Goal: Task Accomplishment & Management: Manage account settings

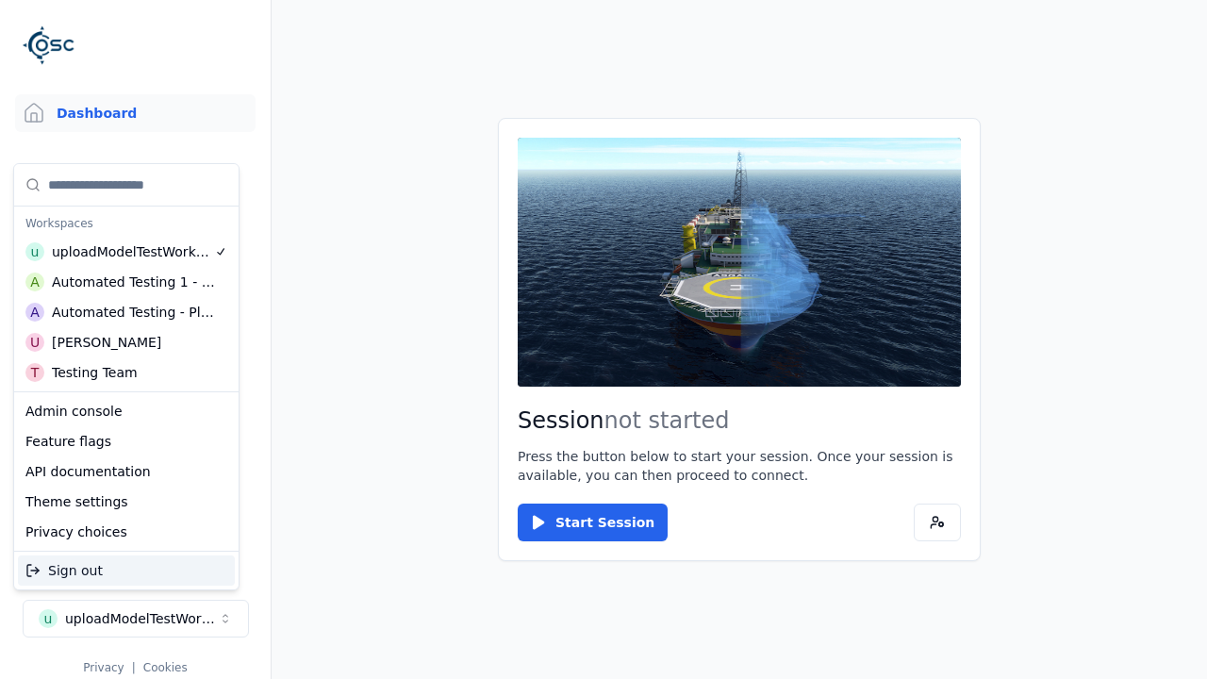
click at [126, 312] on div "Automated Testing - Playwright" at bounding box center [133, 312] width 163 height 19
click at [603, 339] on html "Support Dashboard Assets 3D Models Scenes Datasets Recordings Support Documenta…" at bounding box center [603, 339] width 1207 height 679
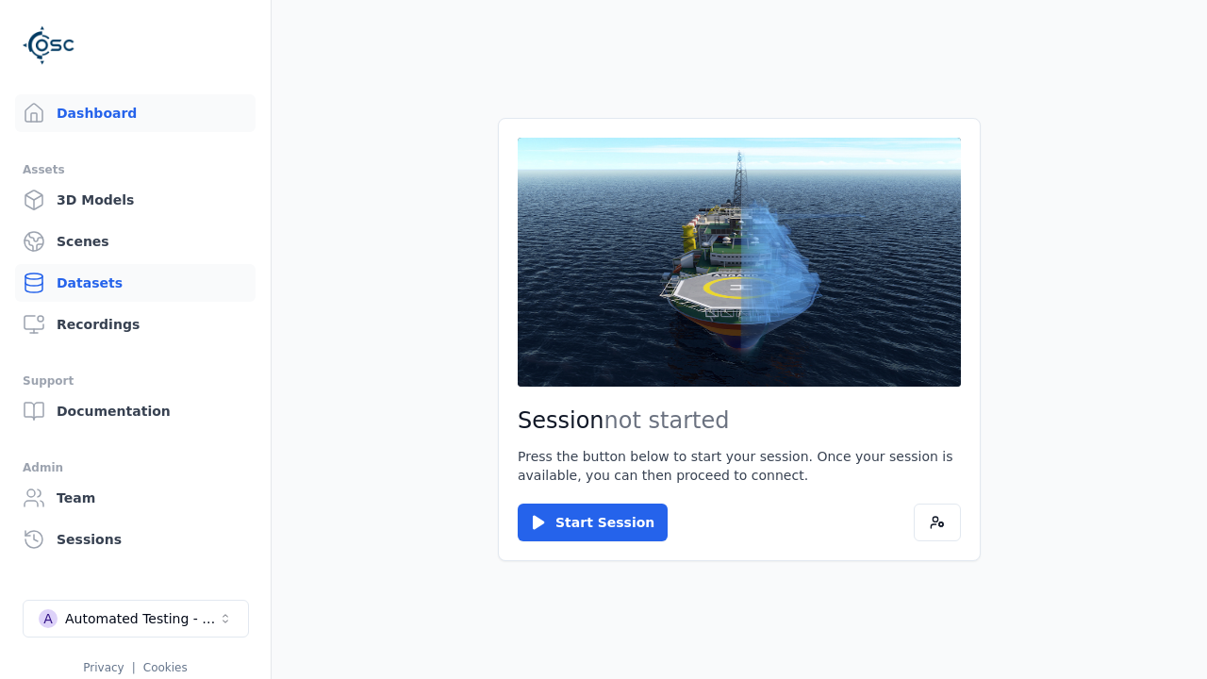
click at [135, 283] on link "Datasets" at bounding box center [135, 283] width 240 height 38
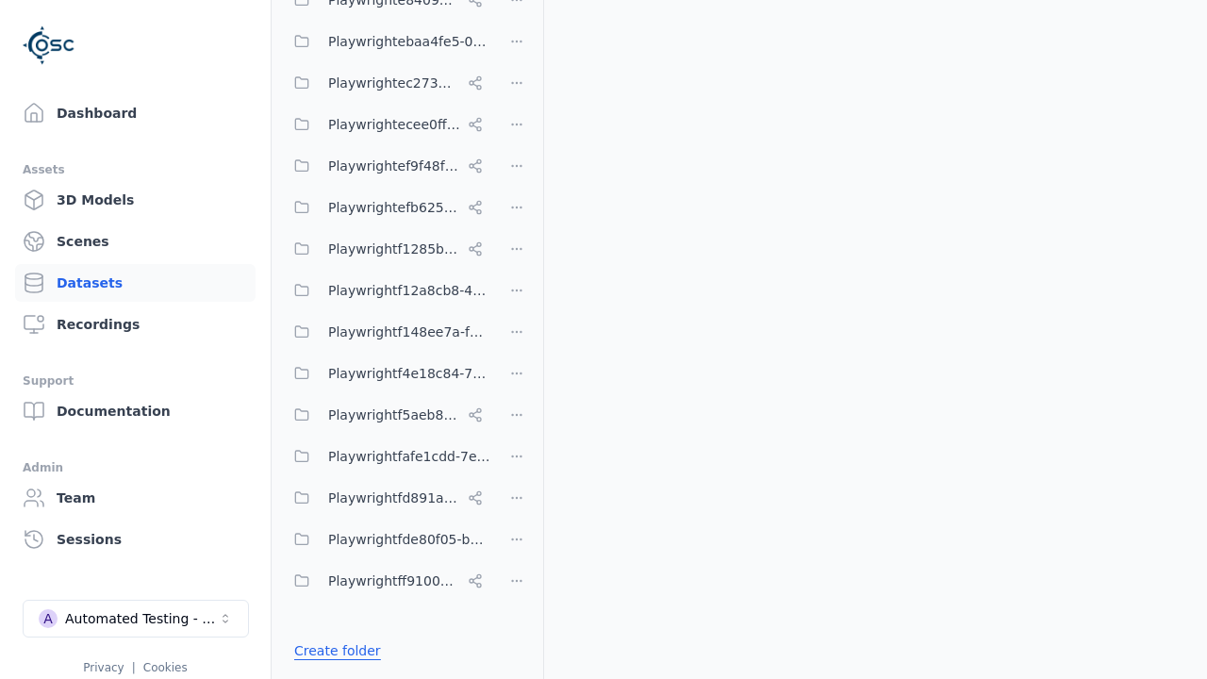
click at [332, 651] on link "Create folder" at bounding box center [337, 650] width 87 height 19
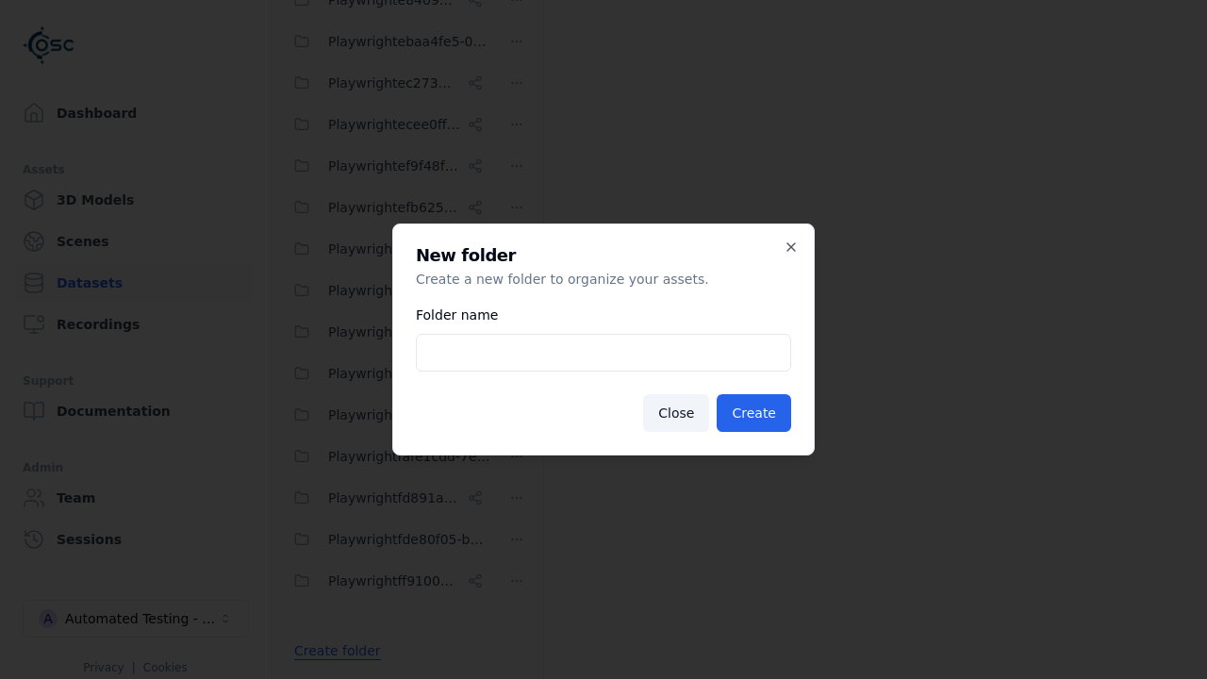
type input "**********"
click at [756, 413] on button "Create" at bounding box center [754, 413] width 74 height 38
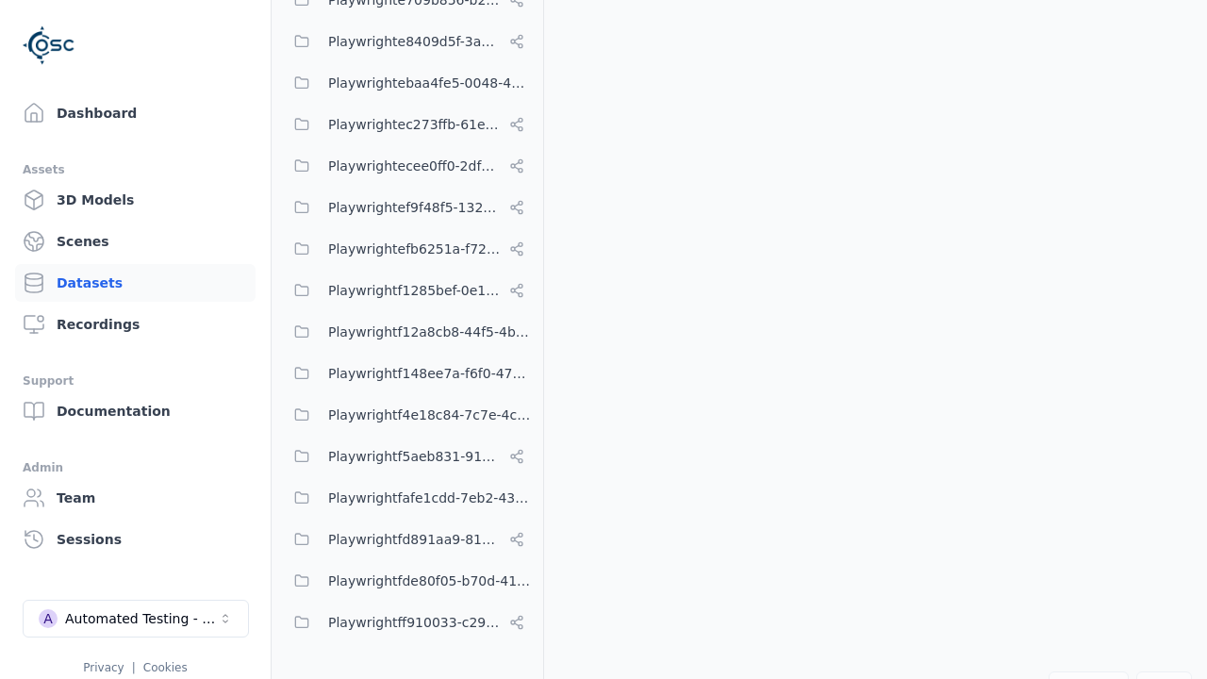
scroll to position [9708, 0]
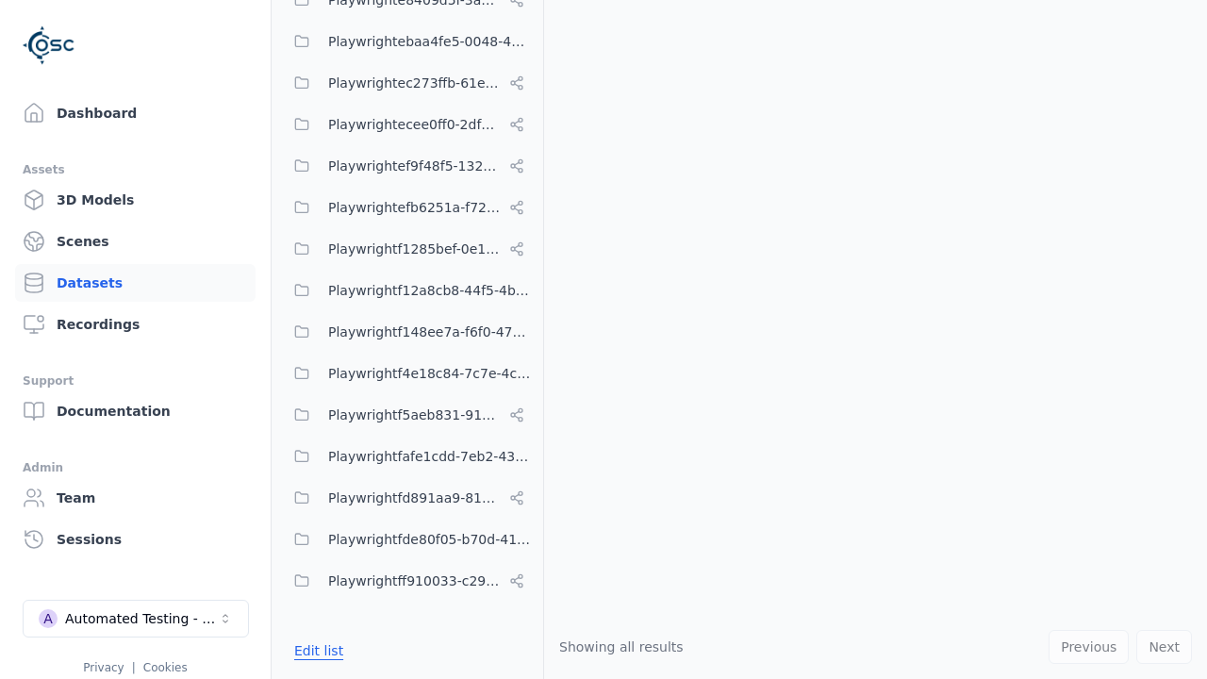
click at [315, 651] on button "Edit list" at bounding box center [319, 651] width 72 height 34
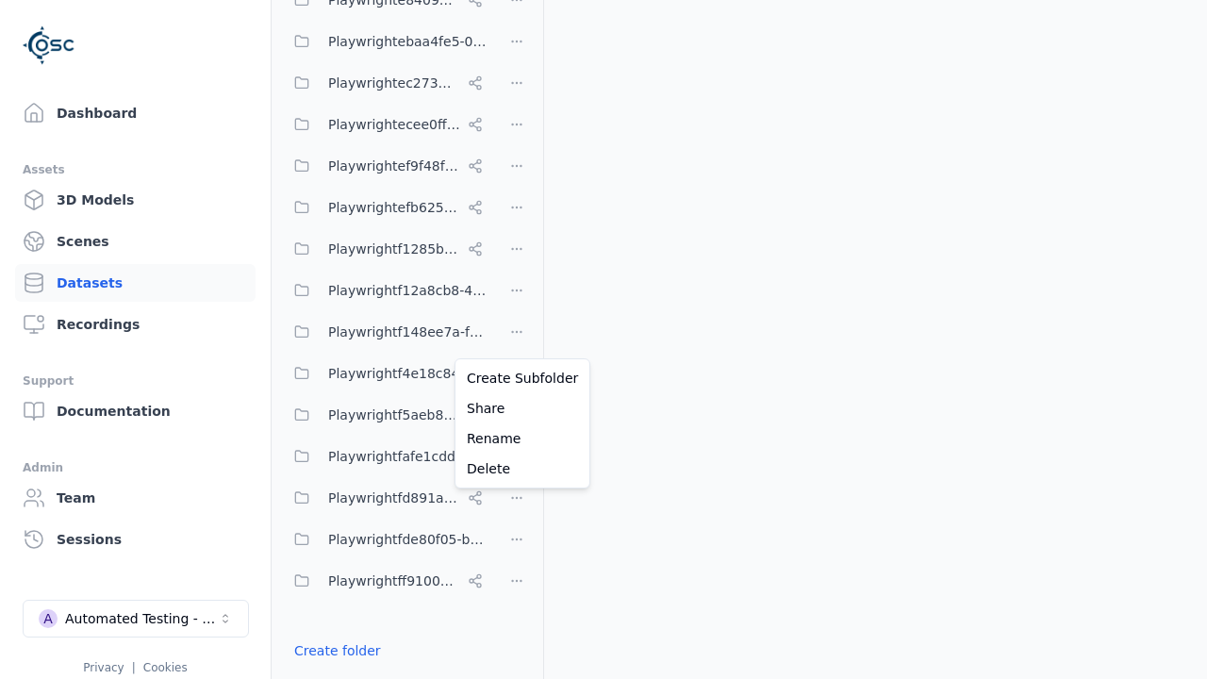
click at [517, 339] on html "Support Dashboard Assets 3D Models Scenes Datasets Recordings Support Documenta…" at bounding box center [603, 339] width 1207 height 679
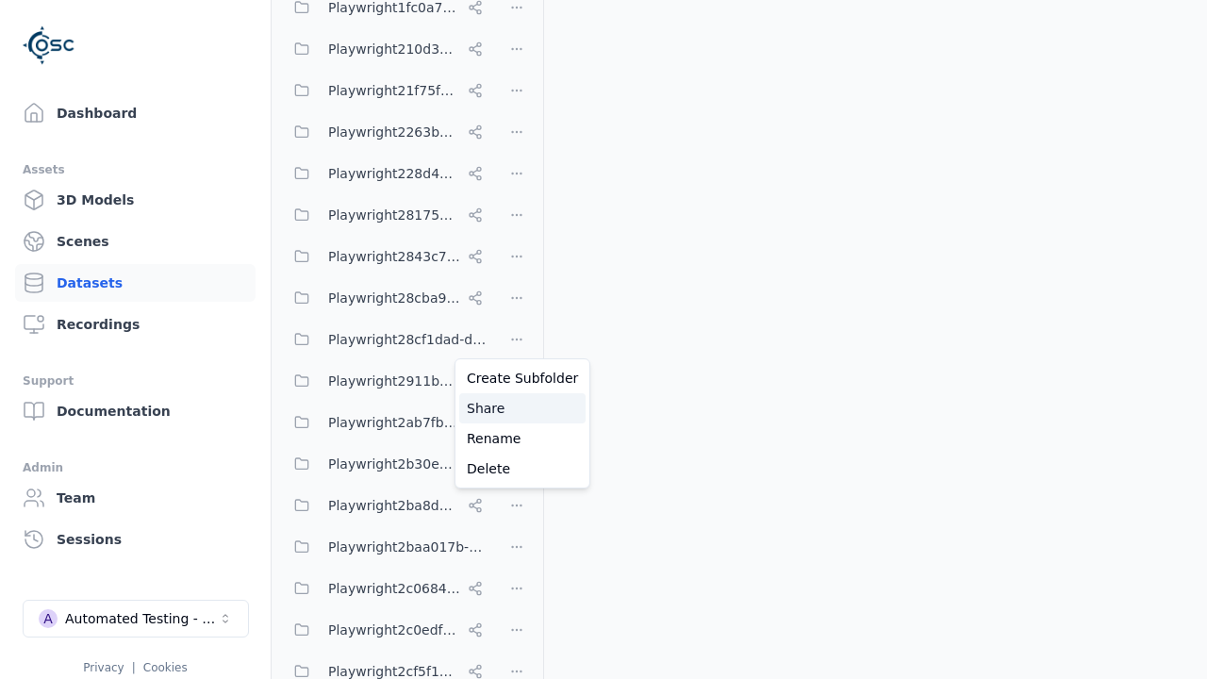
click at [516, 408] on div "Share" at bounding box center [522, 408] width 126 height 30
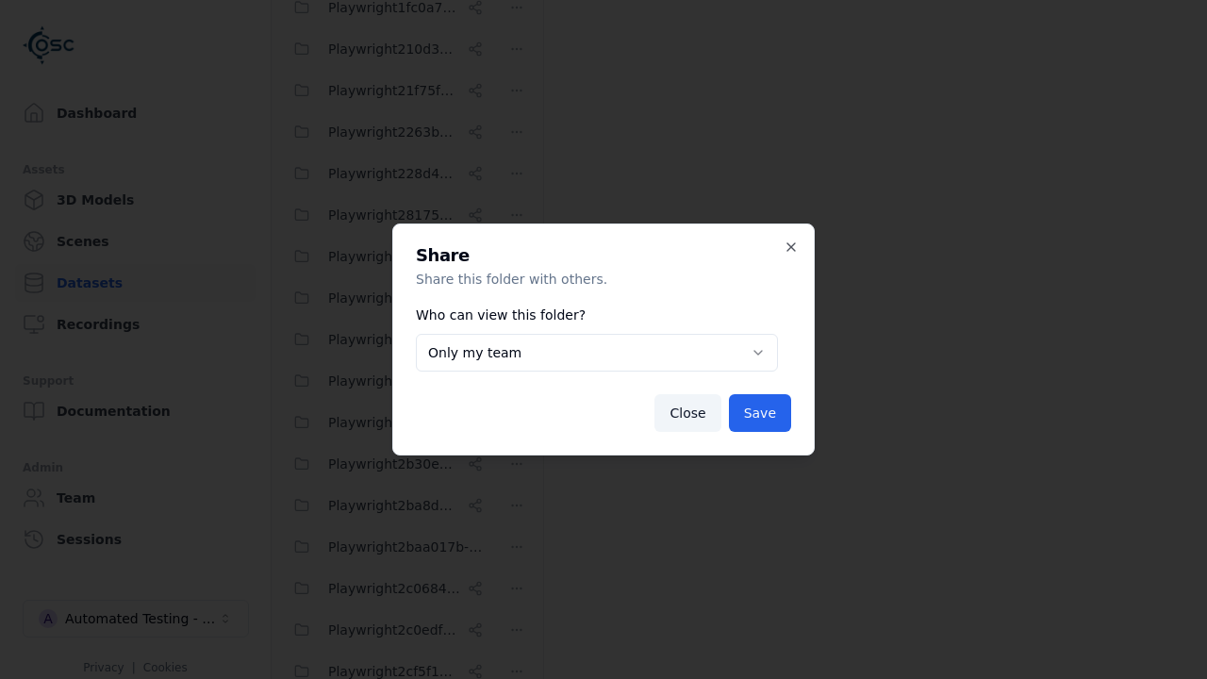
click at [597, 353] on body "Support Dashboard Assets 3D Models Scenes Datasets Recordings Support Documenta…" at bounding box center [603, 339] width 1207 height 679
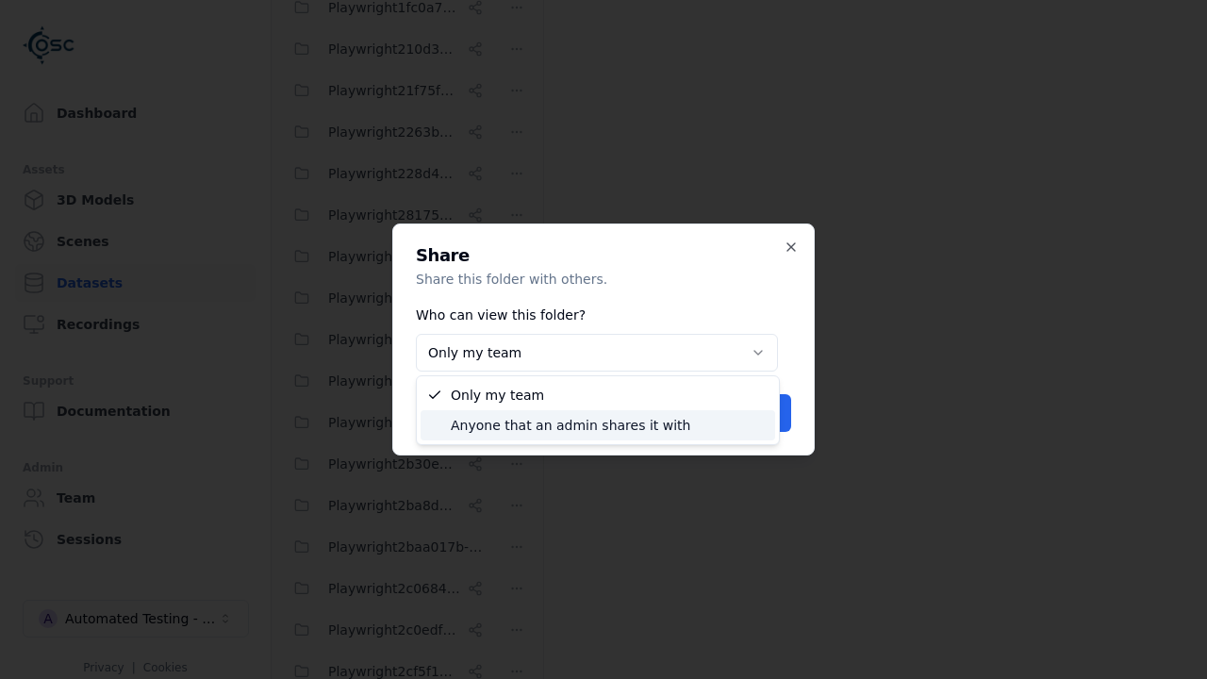
select select "****"
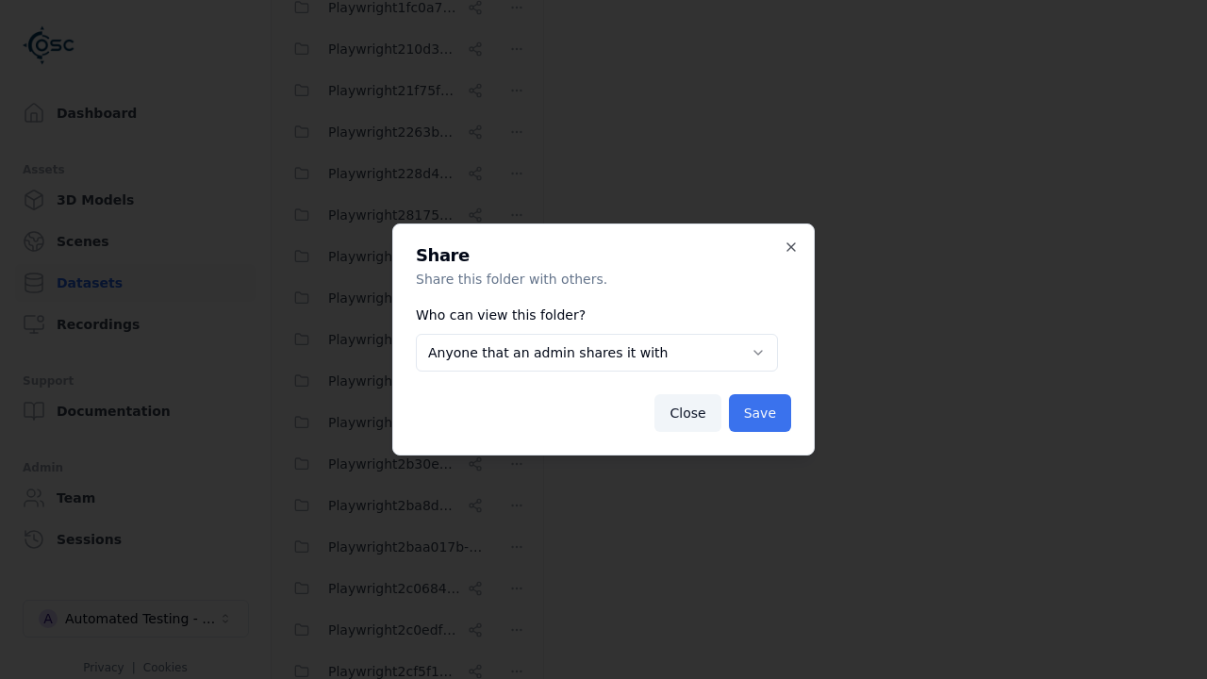
click at [761, 413] on button "Save" at bounding box center [760, 413] width 62 height 38
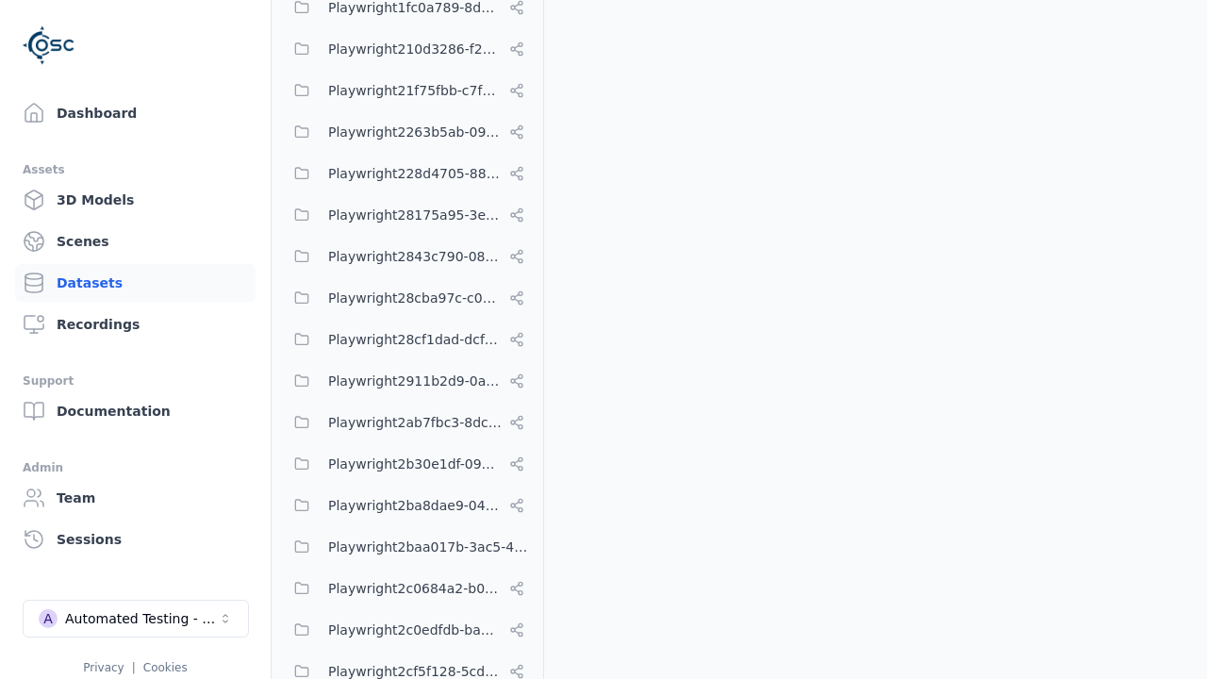
scroll to position [9708, 0]
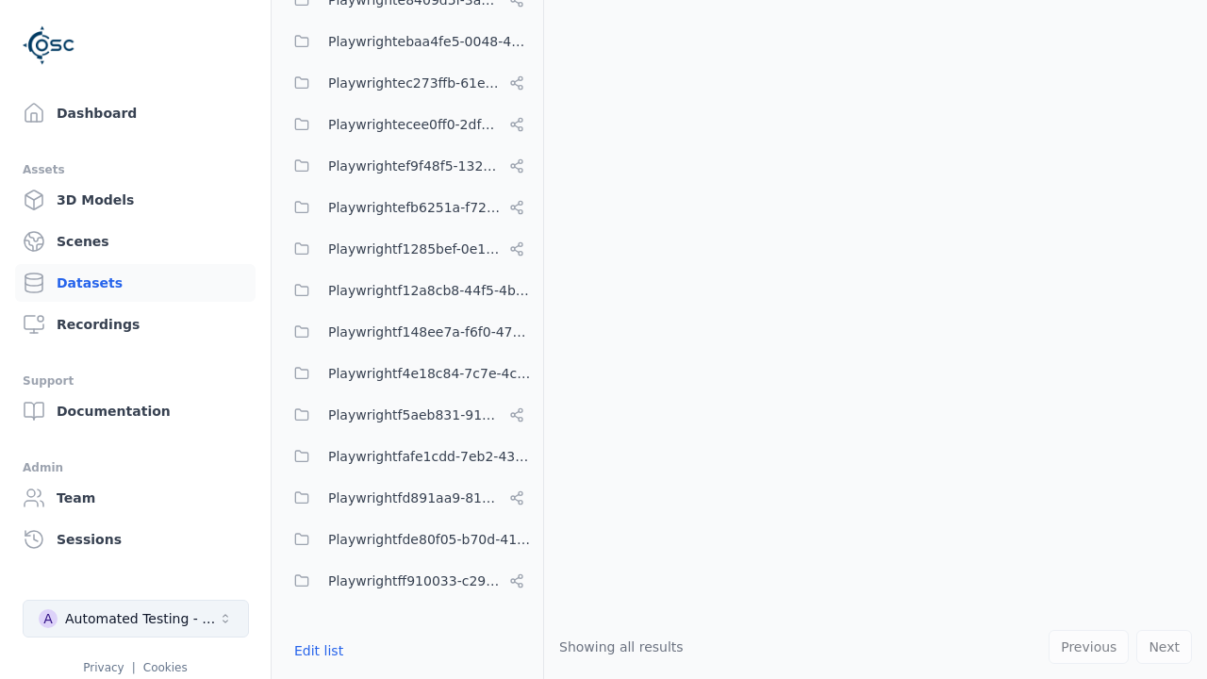
click at [136, 618] on div "Automated Testing - Playwright" at bounding box center [141, 618] width 153 height 19
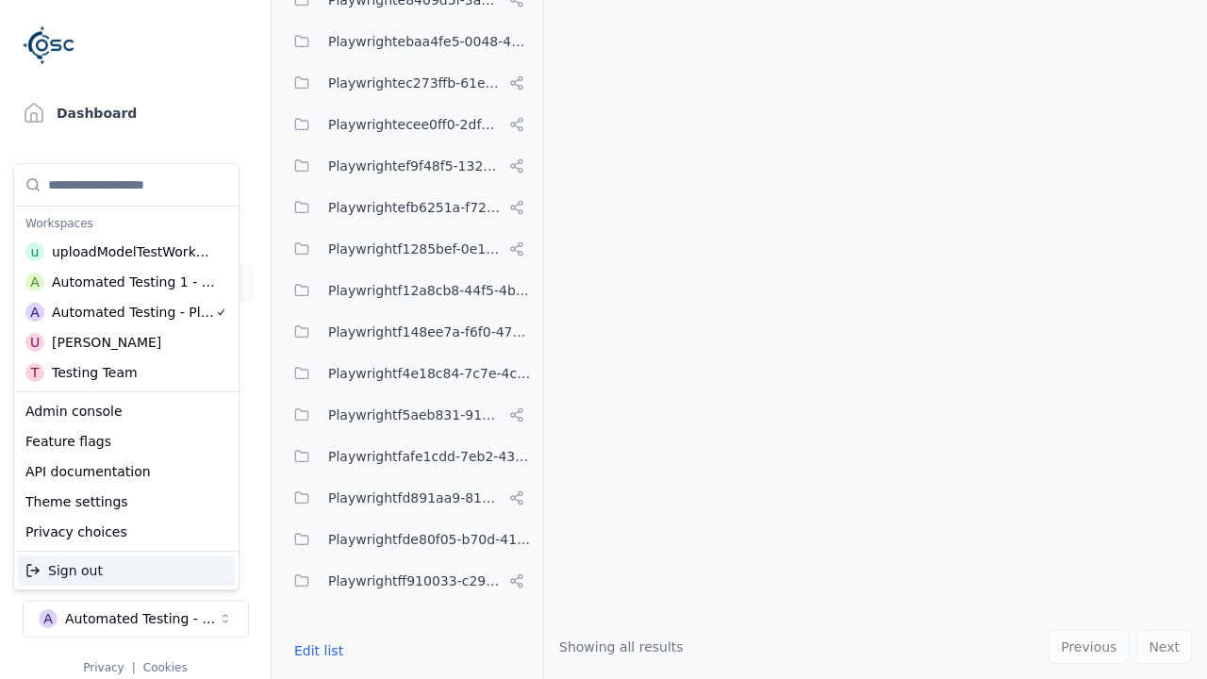
click at [126, 282] on div "Automated Testing 1 - Playwright" at bounding box center [134, 281] width 164 height 19
